Goal: Information Seeking & Learning: Check status

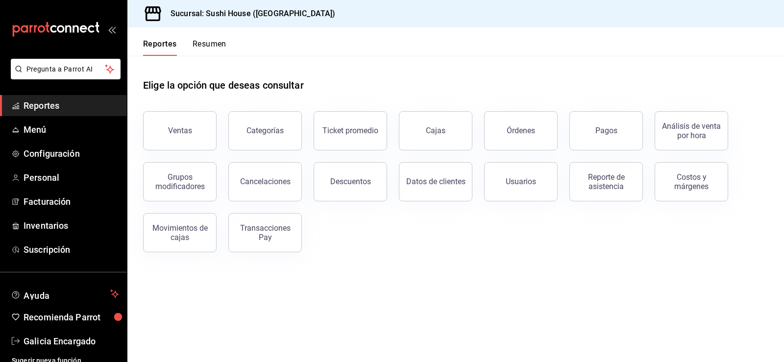
click at [48, 104] on span "Reportes" at bounding box center [72, 105] width 96 height 13
click at [177, 132] on div "Ventas" at bounding box center [180, 130] width 24 height 9
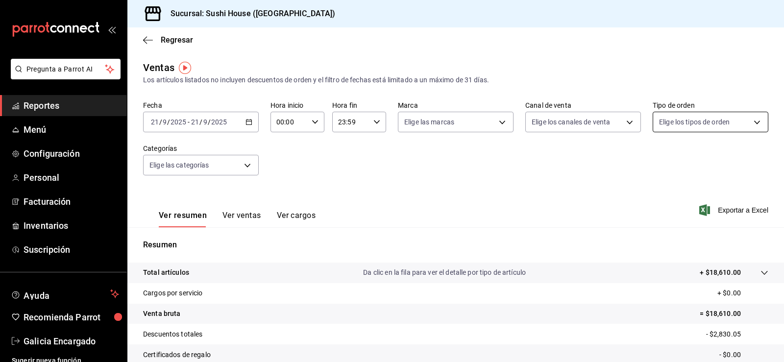
click at [689, 117] on body "Pregunta a Parrot AI Reportes Menú Configuración Personal Facturación Inventari…" at bounding box center [392, 181] width 784 height 362
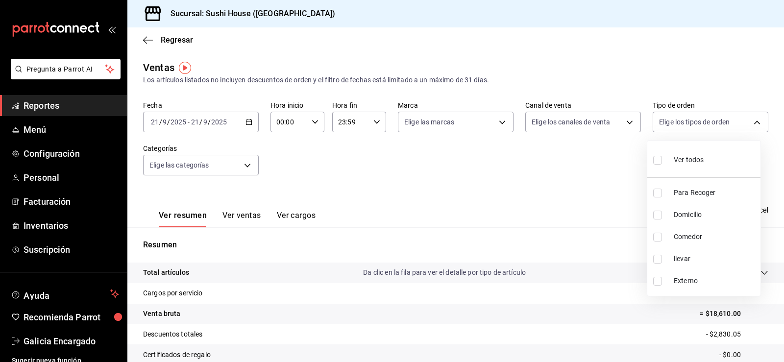
click at [249, 169] on div at bounding box center [392, 181] width 784 height 362
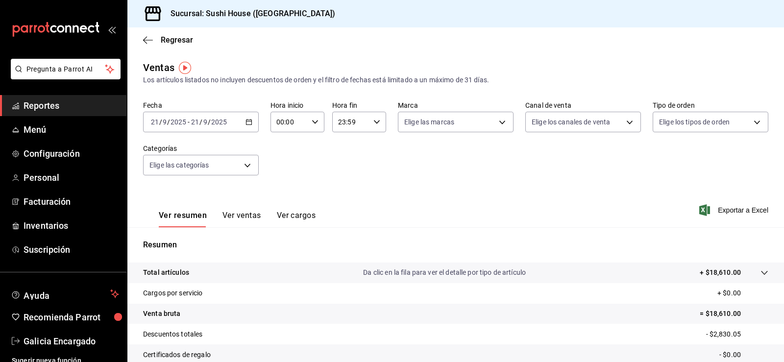
click at [36, 100] on span "Reportes" at bounding box center [72, 105] width 96 height 13
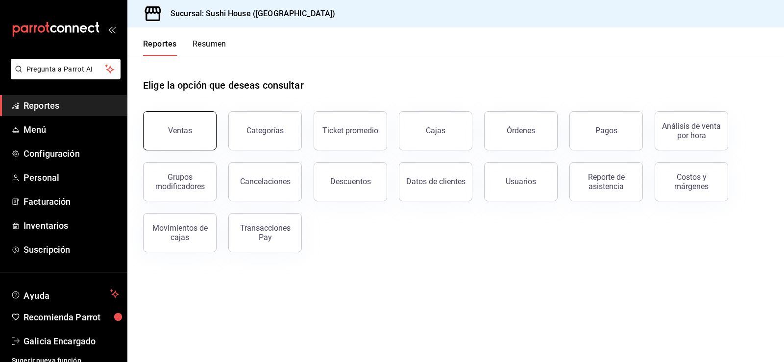
click at [187, 138] on button "Ventas" at bounding box center [180, 130] width 74 height 39
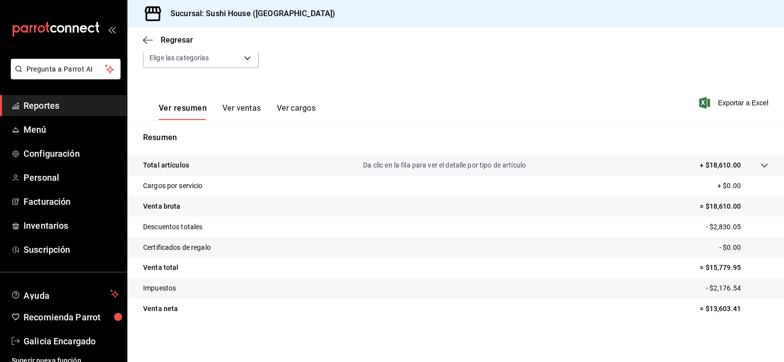
scroll to position [107, 0]
click at [35, 107] on span "Reportes" at bounding box center [72, 105] width 96 height 13
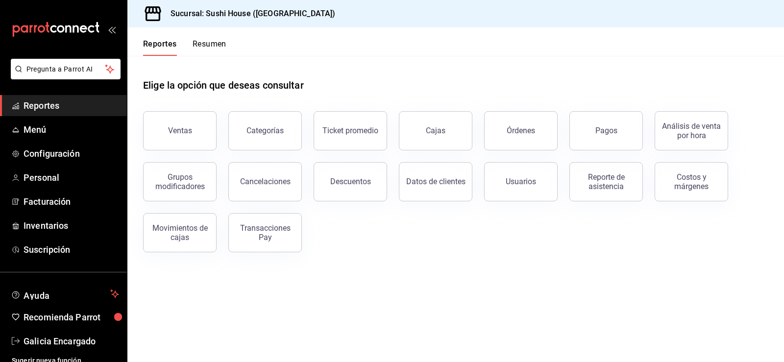
click at [217, 44] on button "Resumen" at bounding box center [210, 47] width 34 height 17
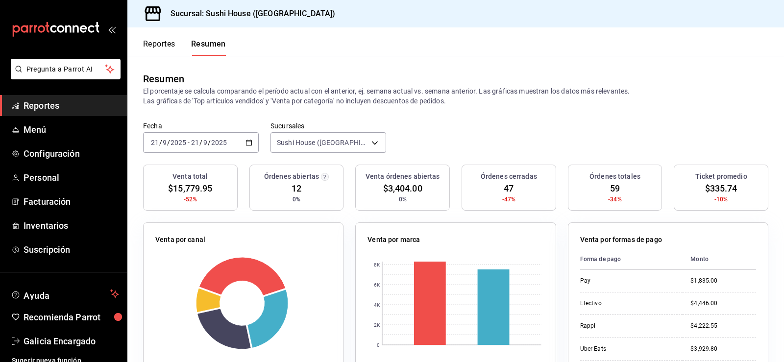
click at [60, 103] on span "Reportes" at bounding box center [72, 105] width 96 height 13
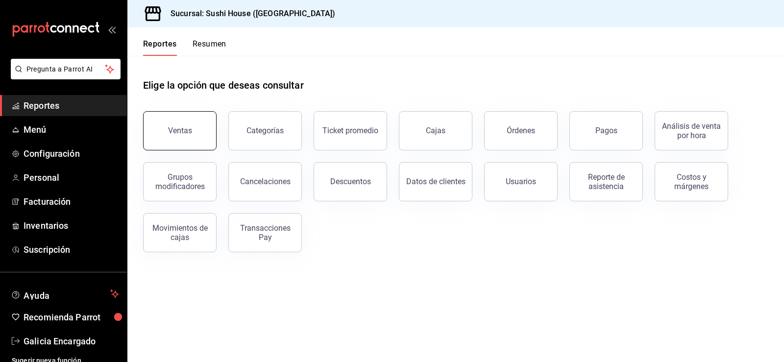
click at [194, 122] on button "Ventas" at bounding box center [180, 130] width 74 height 39
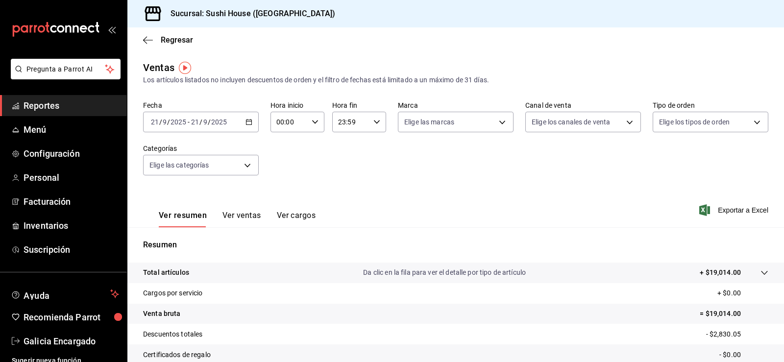
click at [82, 107] on span "Reportes" at bounding box center [72, 105] width 96 height 13
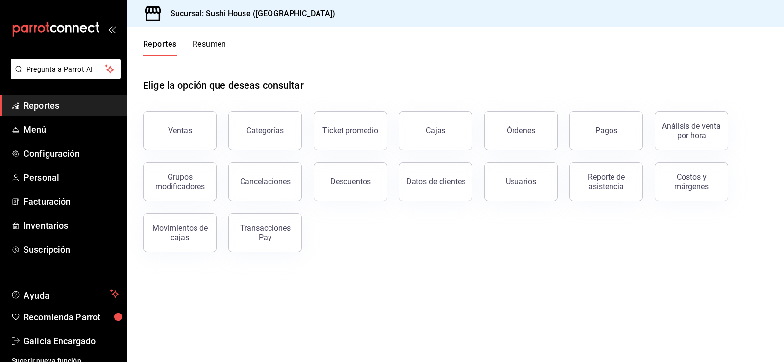
click at [220, 46] on button "Resumen" at bounding box center [210, 47] width 34 height 17
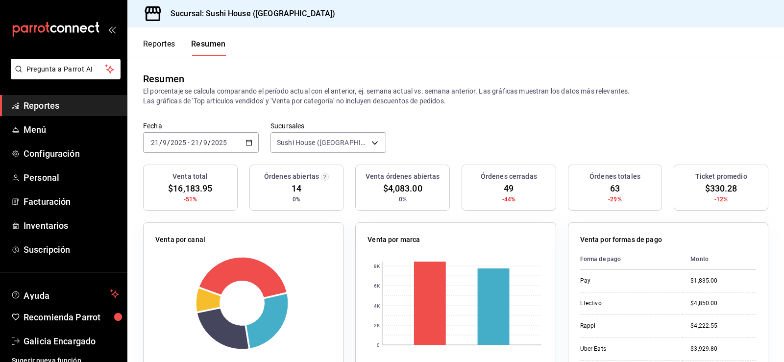
click at [63, 113] on link "Reportes" at bounding box center [63, 105] width 127 height 21
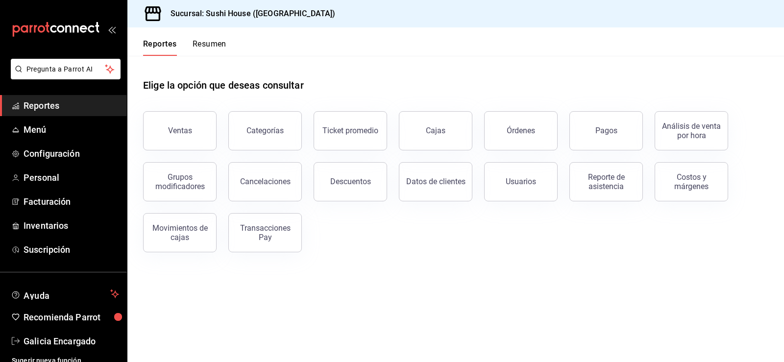
click at [202, 43] on button "Resumen" at bounding box center [210, 47] width 34 height 17
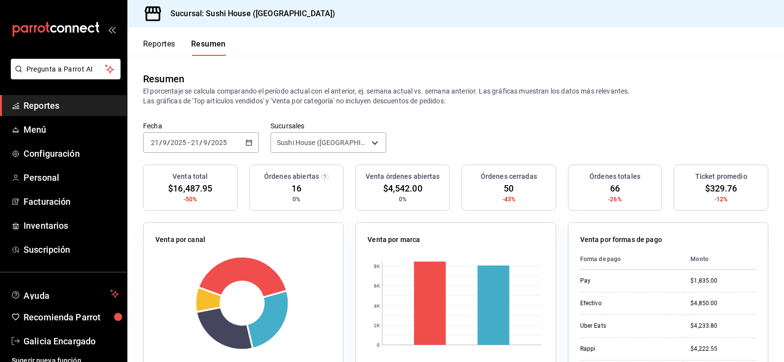
click at [59, 107] on span "Reportes" at bounding box center [72, 105] width 96 height 13
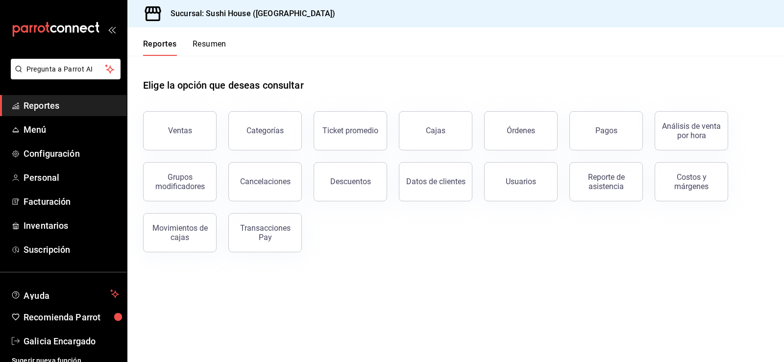
click at [202, 46] on button "Resumen" at bounding box center [210, 47] width 34 height 17
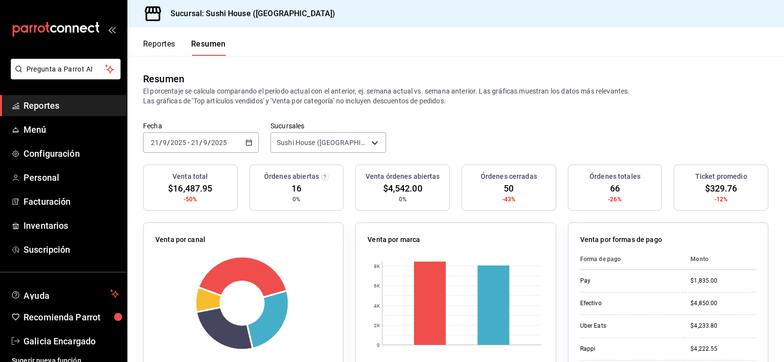
click at [49, 109] on span "Reportes" at bounding box center [72, 105] width 96 height 13
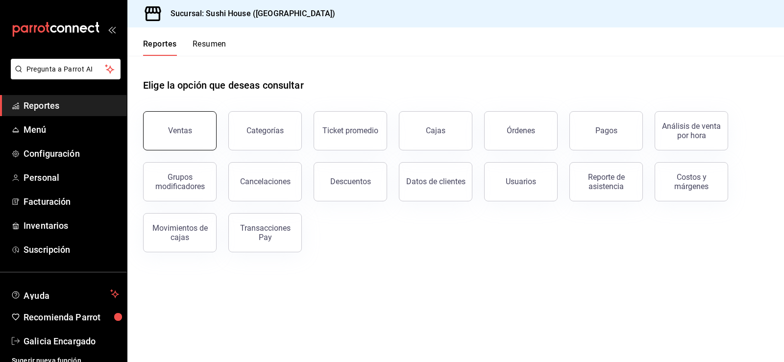
click at [180, 143] on button "Ventas" at bounding box center [180, 130] width 74 height 39
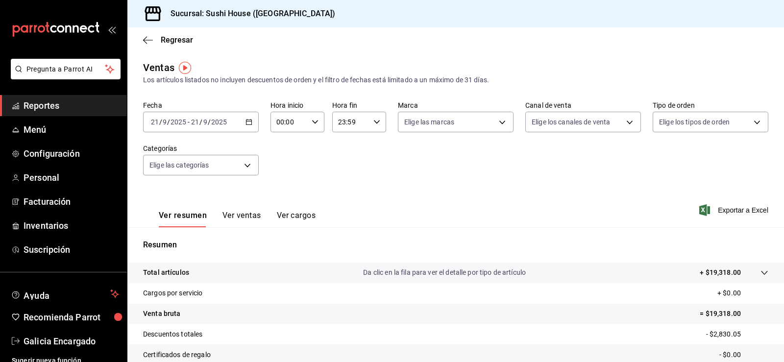
click at [48, 107] on span "Reportes" at bounding box center [72, 105] width 96 height 13
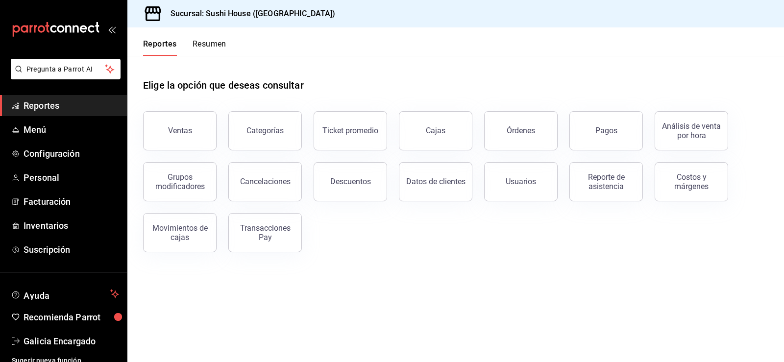
click at [214, 48] on button "Resumen" at bounding box center [210, 47] width 34 height 17
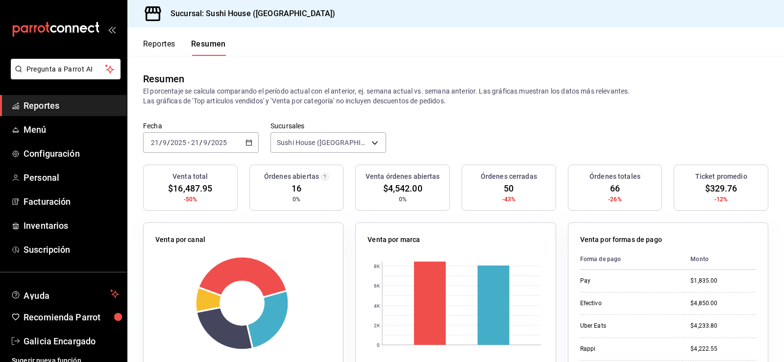
click at [49, 108] on span "Reportes" at bounding box center [72, 105] width 96 height 13
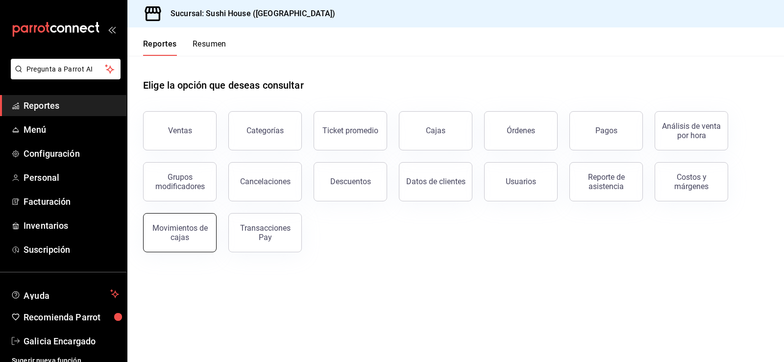
click at [192, 241] on div "Movimientos de cajas" at bounding box center [180, 233] width 61 height 19
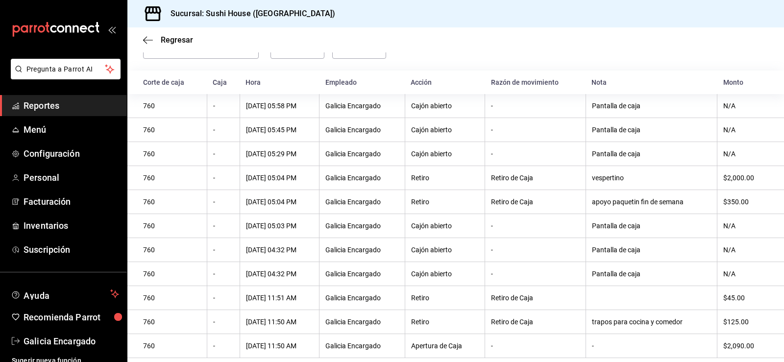
scroll to position [65, 0]
click at [731, 299] on div "$45.00" at bounding box center [746, 298] width 45 height 8
click at [730, 299] on div "$45.00" at bounding box center [746, 298] width 45 height 8
click at [692, 303] on th at bounding box center [652, 298] width 132 height 24
click at [615, 296] on th at bounding box center [652, 298] width 132 height 24
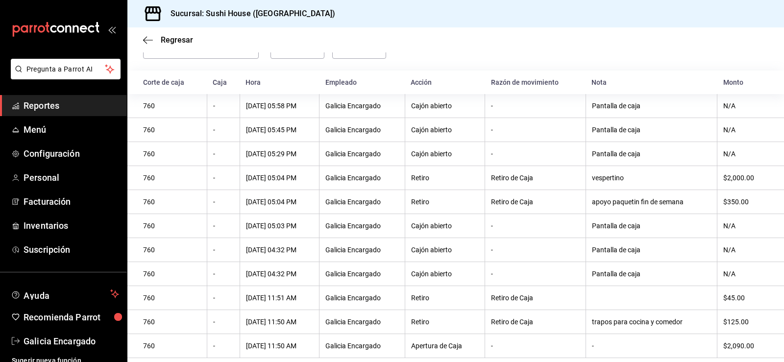
click at [734, 297] on div "$45.00" at bounding box center [746, 298] width 45 height 8
click at [686, 297] on th at bounding box center [652, 298] width 132 height 24
click at [725, 294] on div "$45.00" at bounding box center [746, 298] width 45 height 8
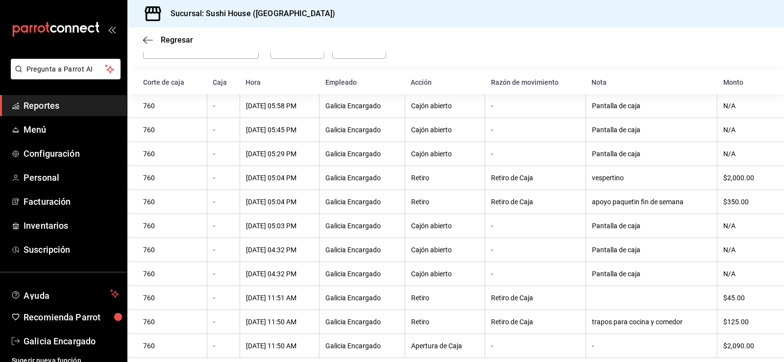
click at [680, 302] on th at bounding box center [652, 298] width 132 height 24
click at [732, 292] on th "$45.00" at bounding box center [751, 298] width 67 height 24
click at [725, 302] on th "$45.00" at bounding box center [751, 298] width 67 height 24
click at [724, 299] on div "$45.00" at bounding box center [746, 298] width 45 height 8
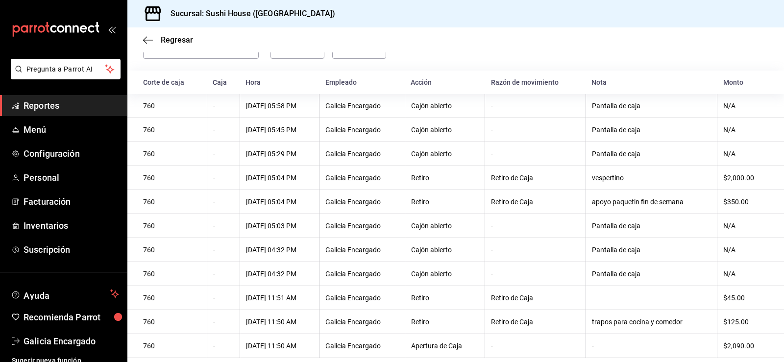
click at [724, 298] on div "$45.00" at bounding box center [746, 298] width 45 height 8
click at [58, 103] on span "Reportes" at bounding box center [72, 105] width 96 height 13
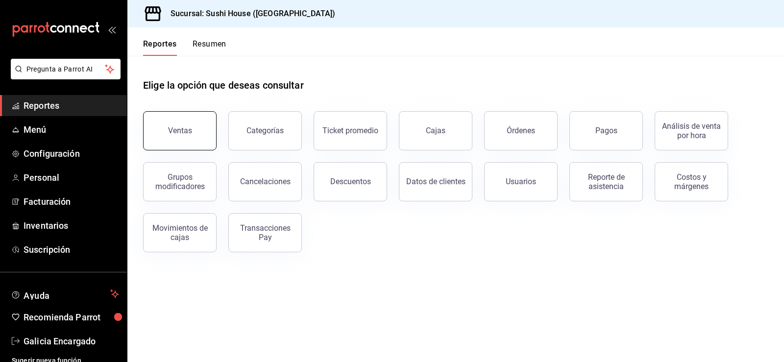
click at [179, 133] on div "Ventas" at bounding box center [180, 130] width 24 height 9
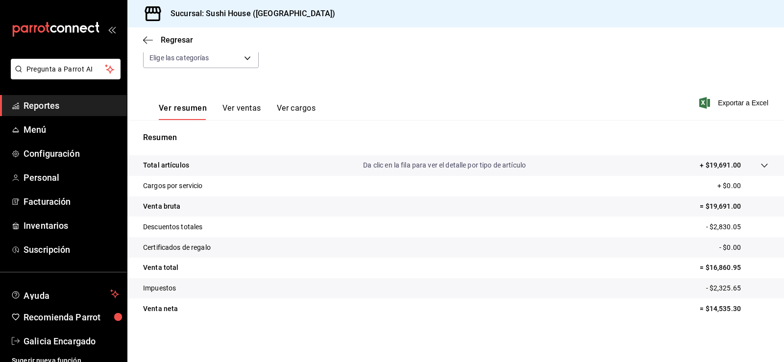
scroll to position [9, 0]
